Goal: Task Accomplishment & Management: Manage account settings

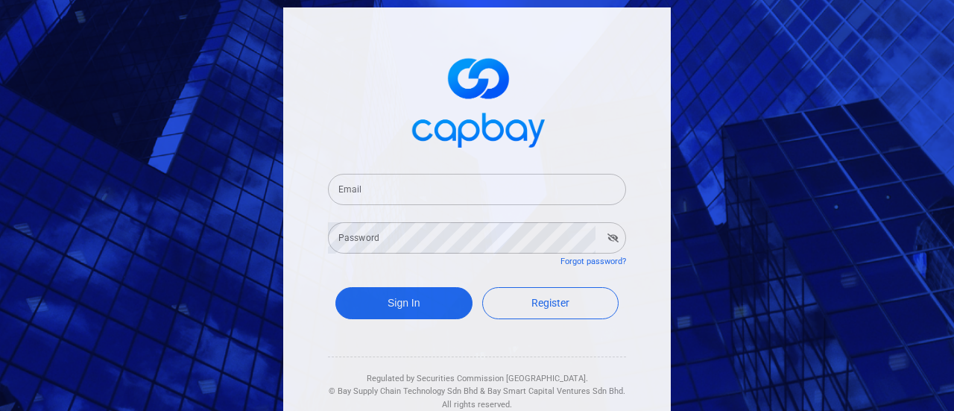
click at [365, 184] on input "Email" at bounding box center [477, 189] width 298 height 31
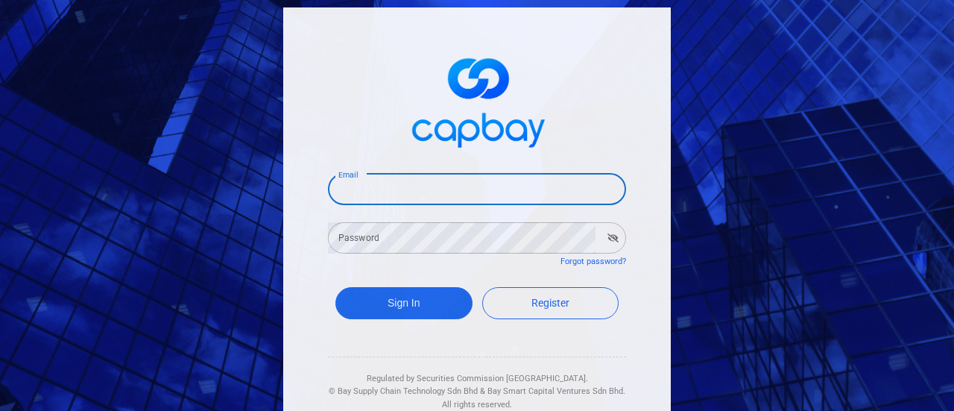
type input "[EMAIL_ADDRESS][DOMAIN_NAME]"
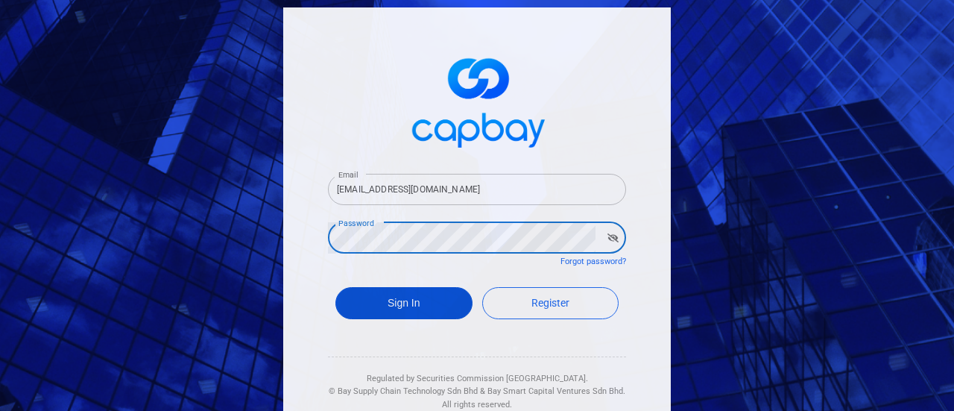
click at [426, 303] on button "Sign In" at bounding box center [403, 303] width 137 height 32
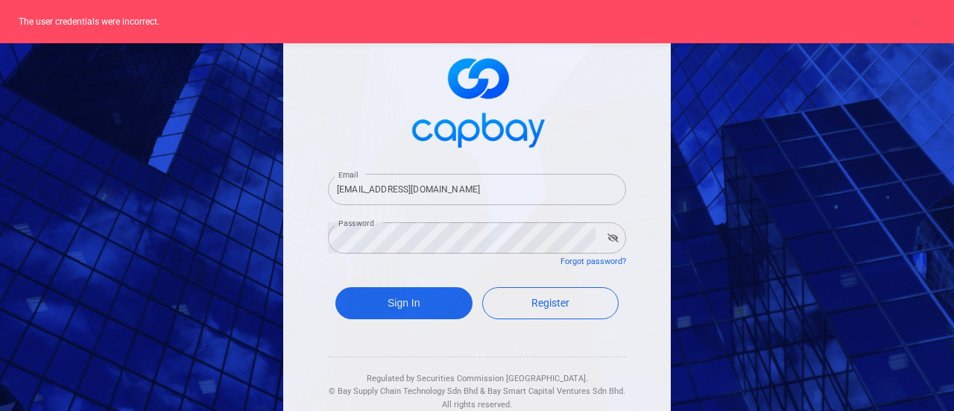
click at [473, 193] on input "[EMAIL_ADDRESS][DOMAIN_NAME]" at bounding box center [477, 189] width 298 height 31
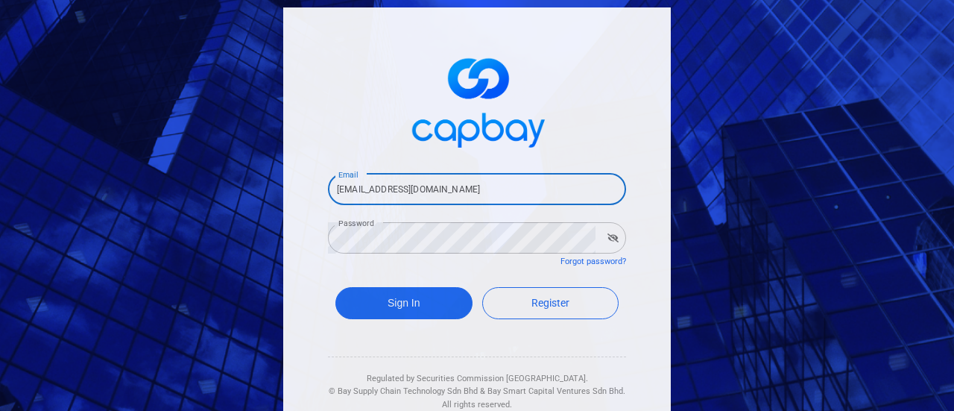
click at [607, 242] on button "button" at bounding box center [613, 237] width 23 height 21
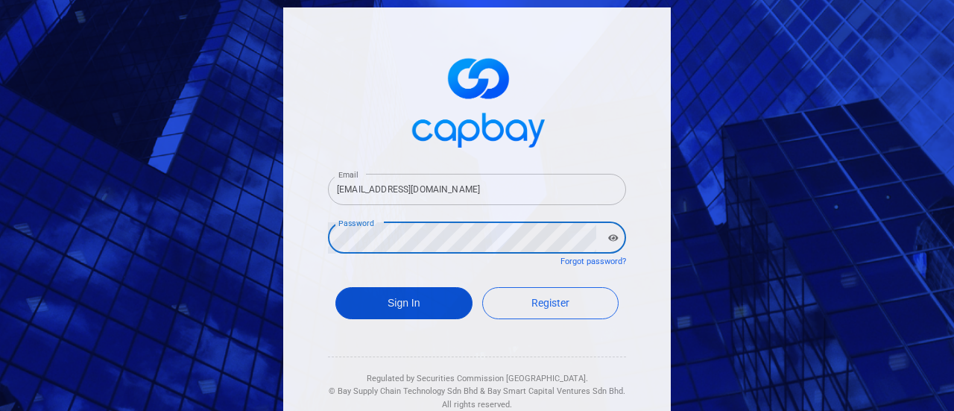
click at [370, 300] on button "Sign In" at bounding box center [403, 303] width 137 height 32
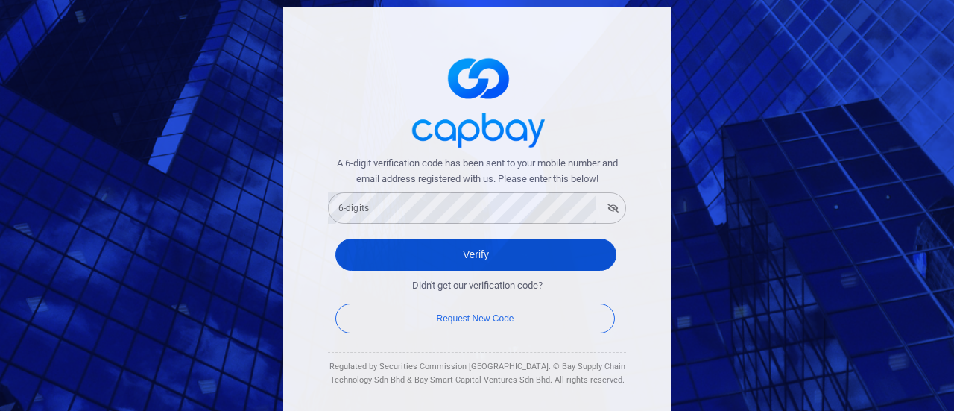
click at [452, 259] on button "Verify" at bounding box center [475, 255] width 281 height 32
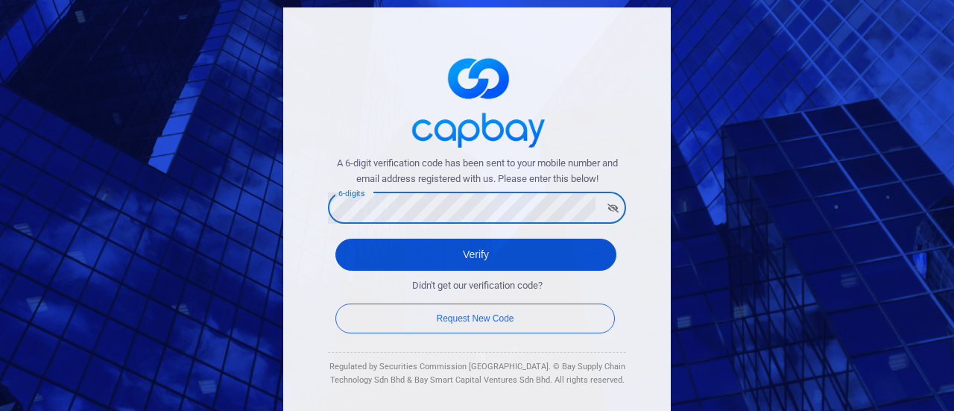
click at [467, 248] on button "Verify" at bounding box center [475, 255] width 281 height 32
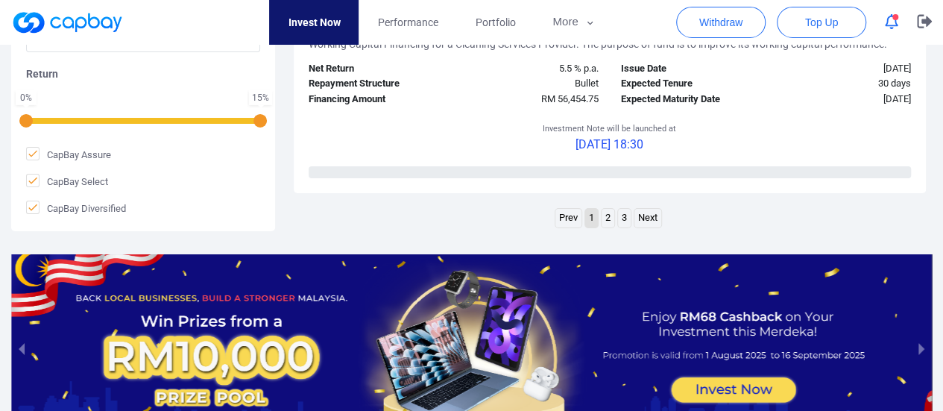
scroll to position [2609, 0]
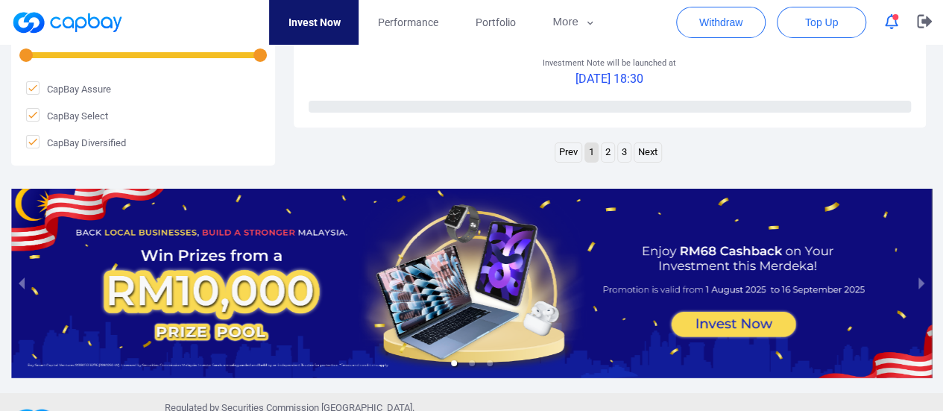
click at [606, 147] on link "2" at bounding box center [608, 152] width 13 height 19
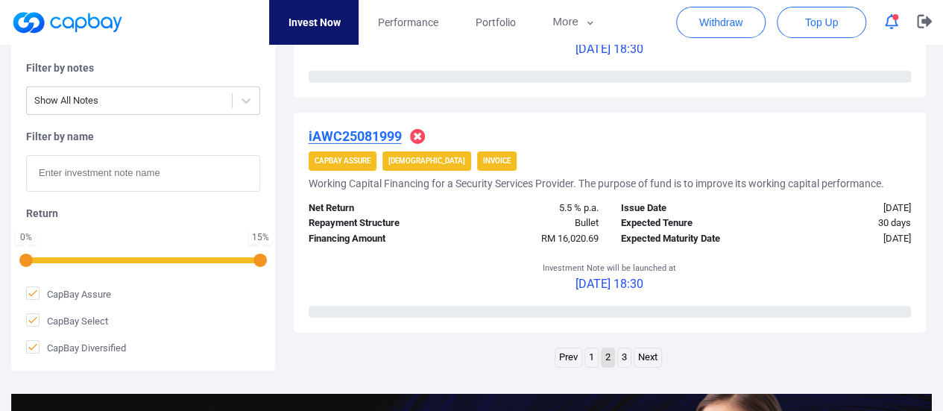
scroll to position [2497, 0]
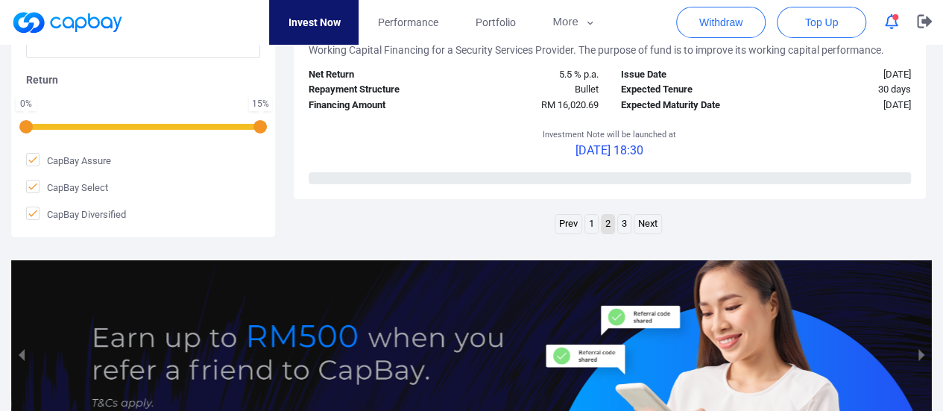
click at [622, 223] on link "3" at bounding box center [624, 224] width 13 height 19
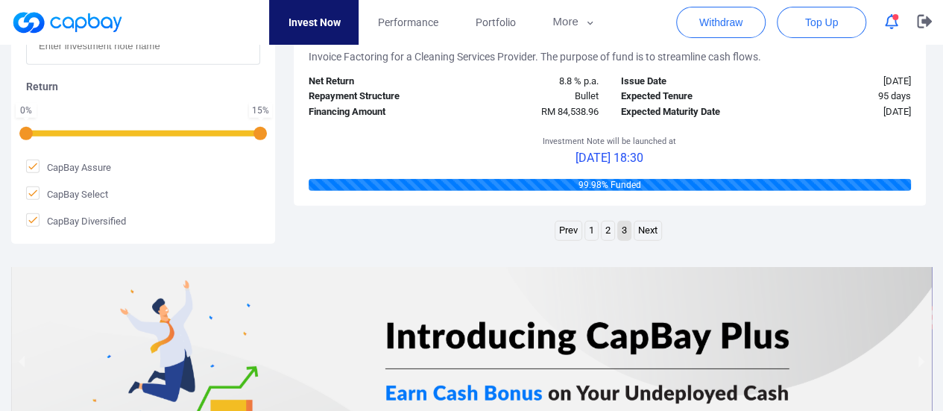
scroll to position [2050, 0]
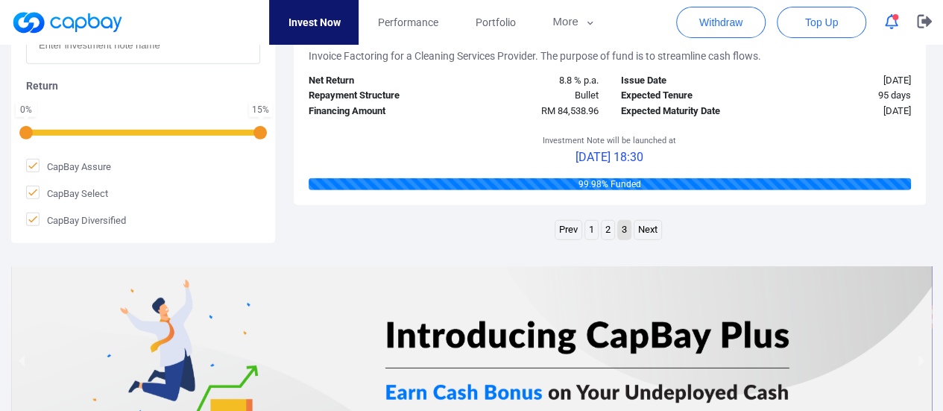
click at [654, 229] on link "Next" at bounding box center [647, 230] width 27 height 19
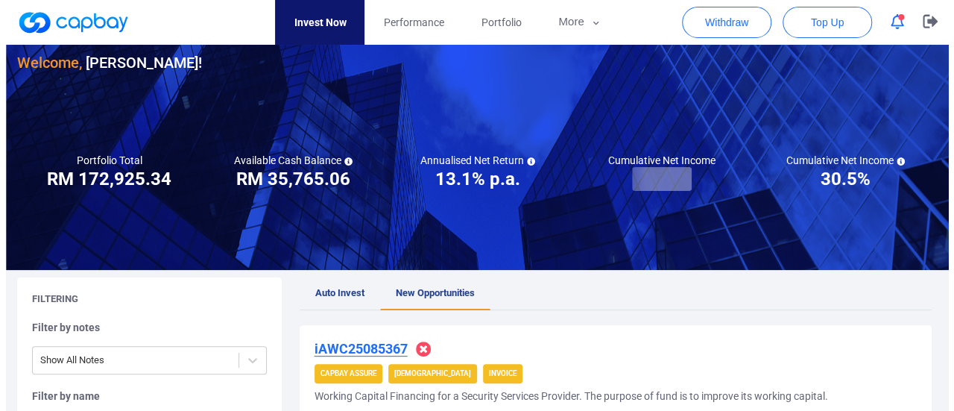
scroll to position [0, 0]
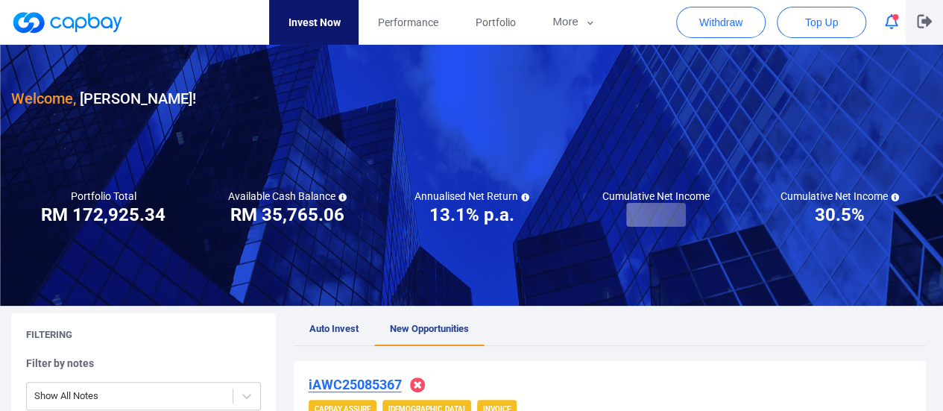
click at [923, 22] on icon "button" at bounding box center [924, 21] width 15 height 13
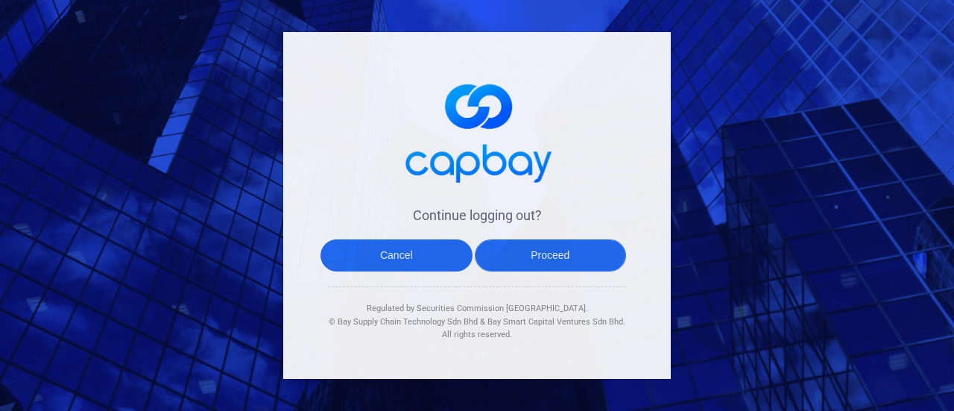
click at [558, 256] on button "Proceed" at bounding box center [551, 255] width 152 height 32
